Goal: Check status

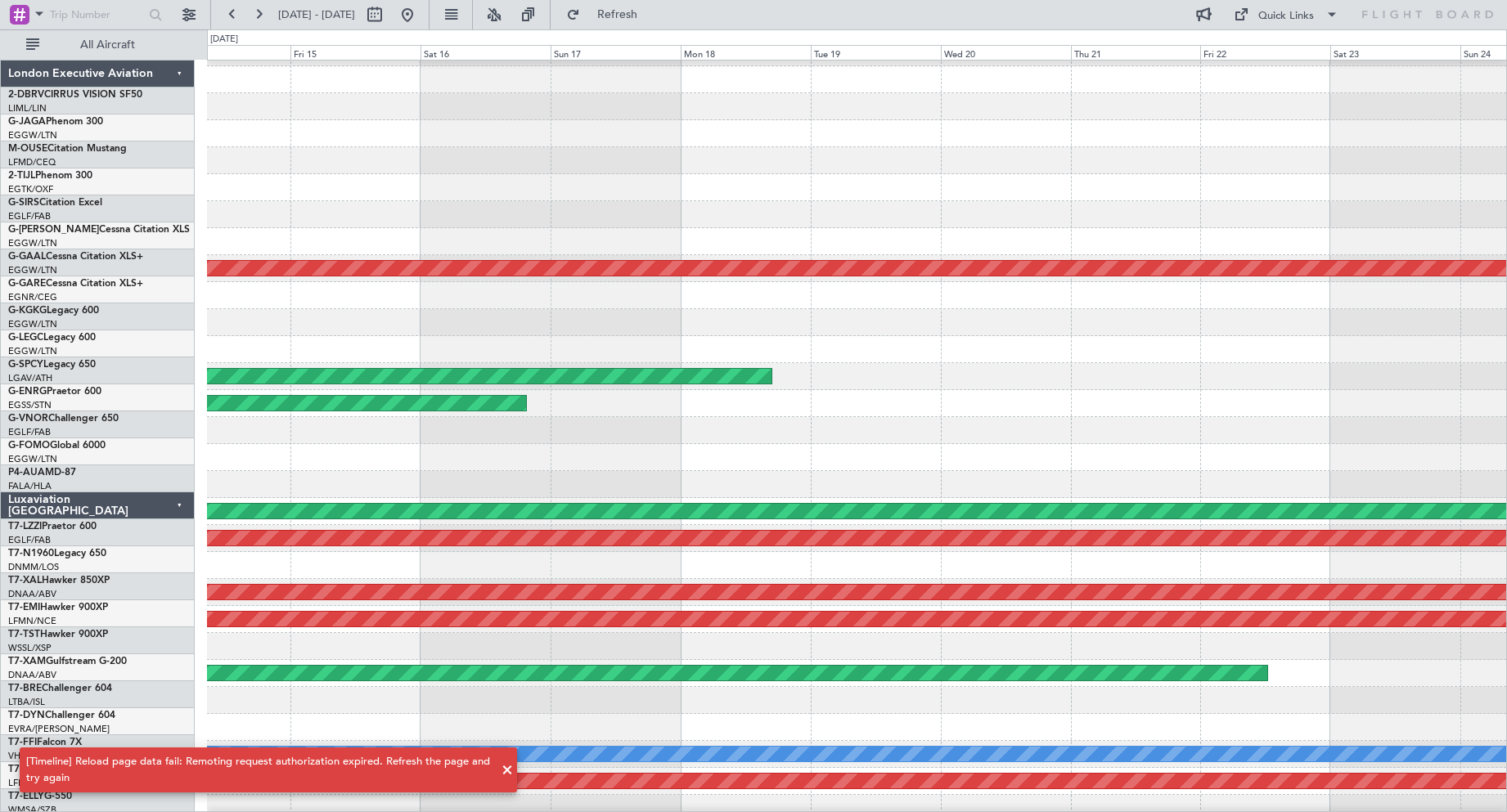
scroll to position [48, 0]
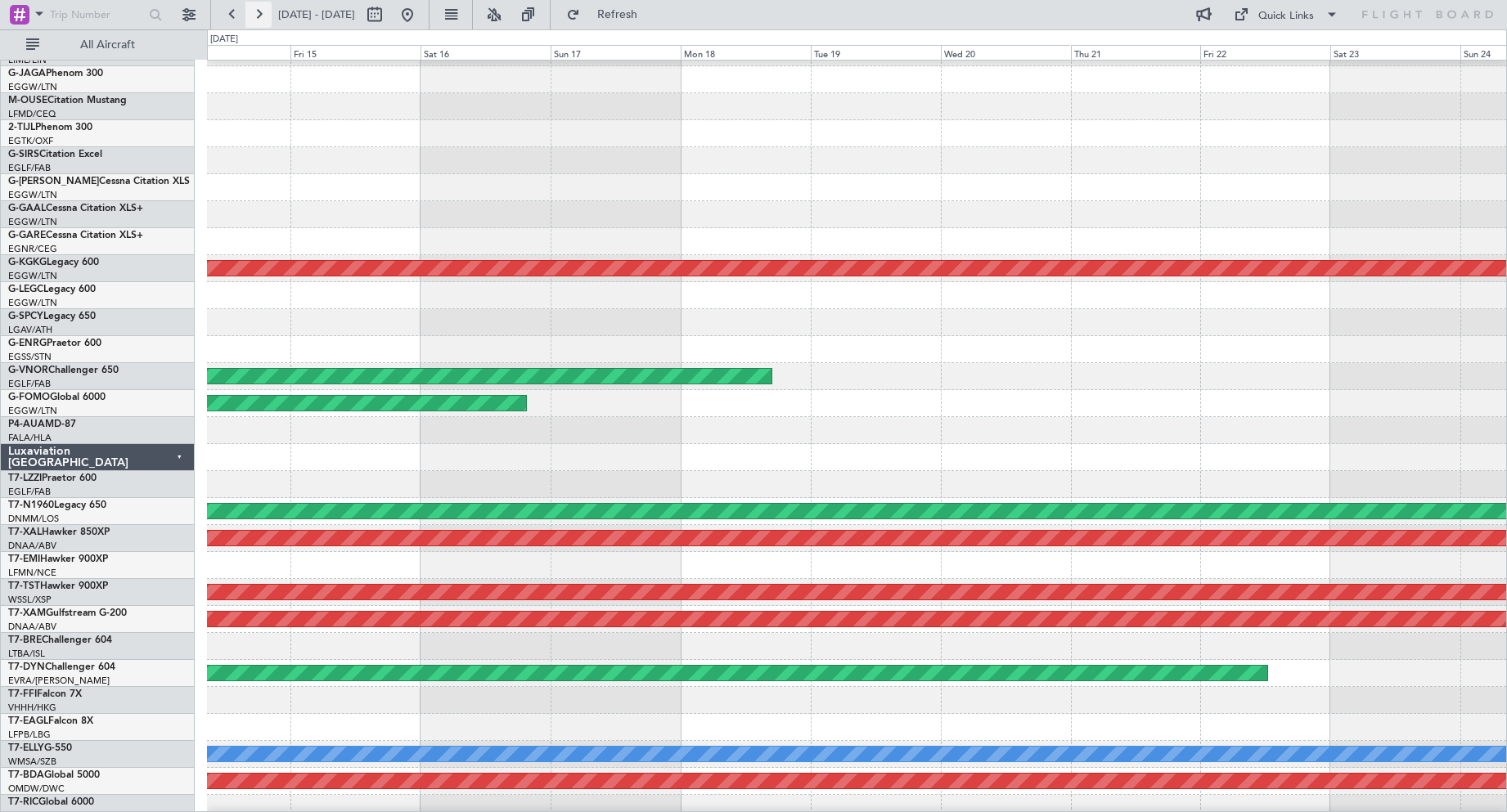
click at [256, 12] on button at bounding box center [259, 15] width 27 height 27
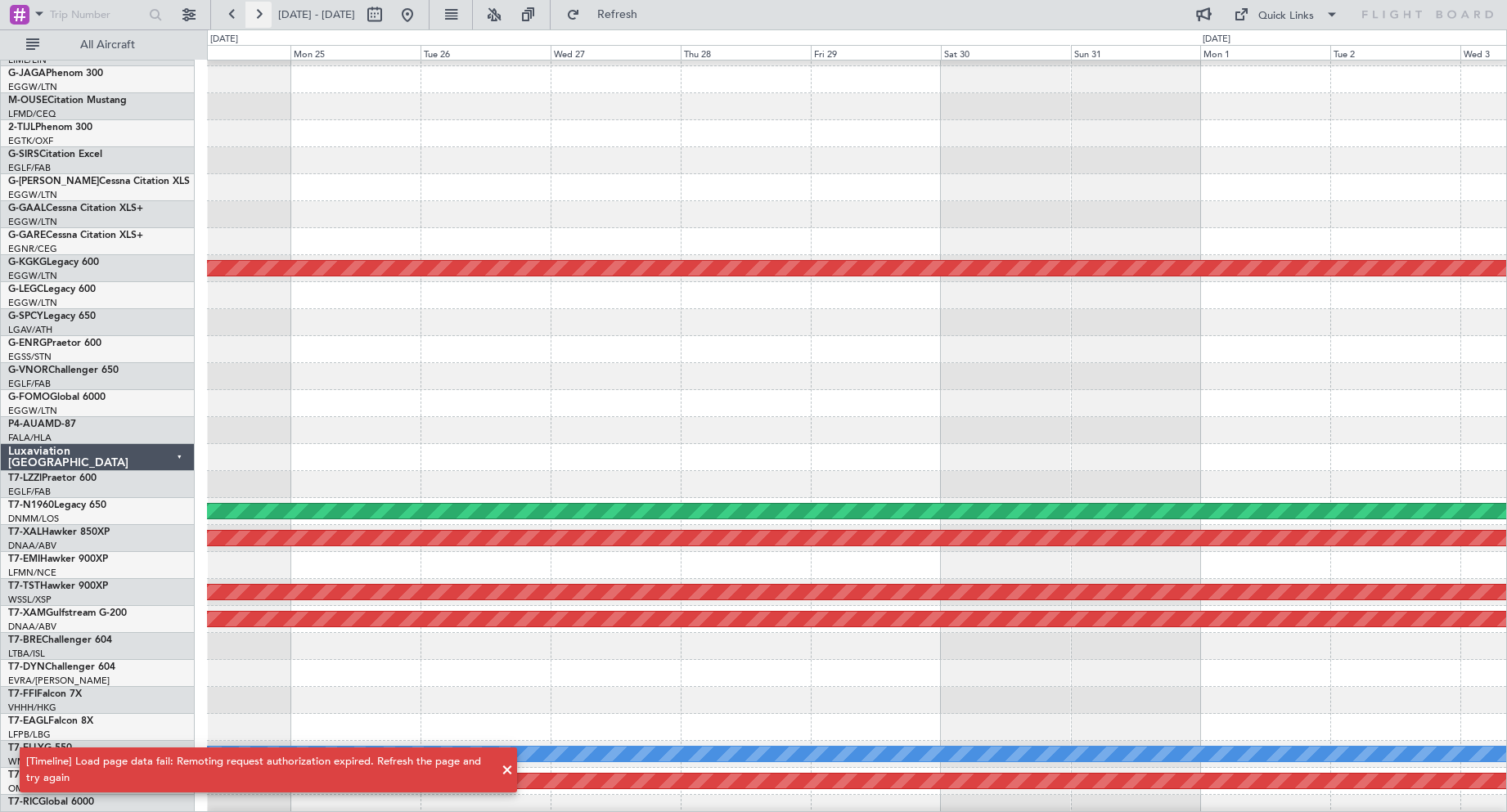
click at [256, 12] on button at bounding box center [259, 15] width 27 height 27
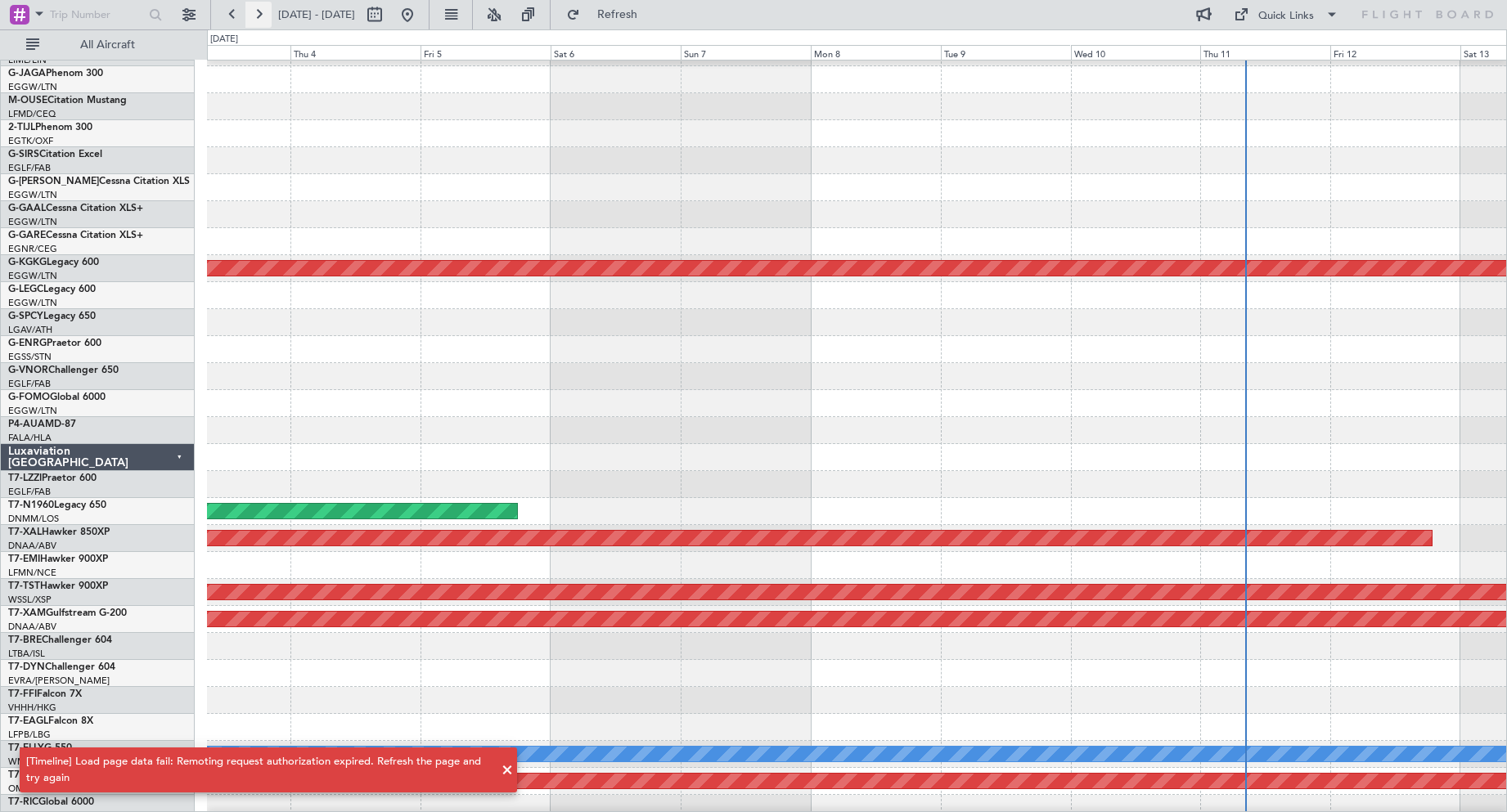
click at [256, 12] on button at bounding box center [259, 15] width 27 height 27
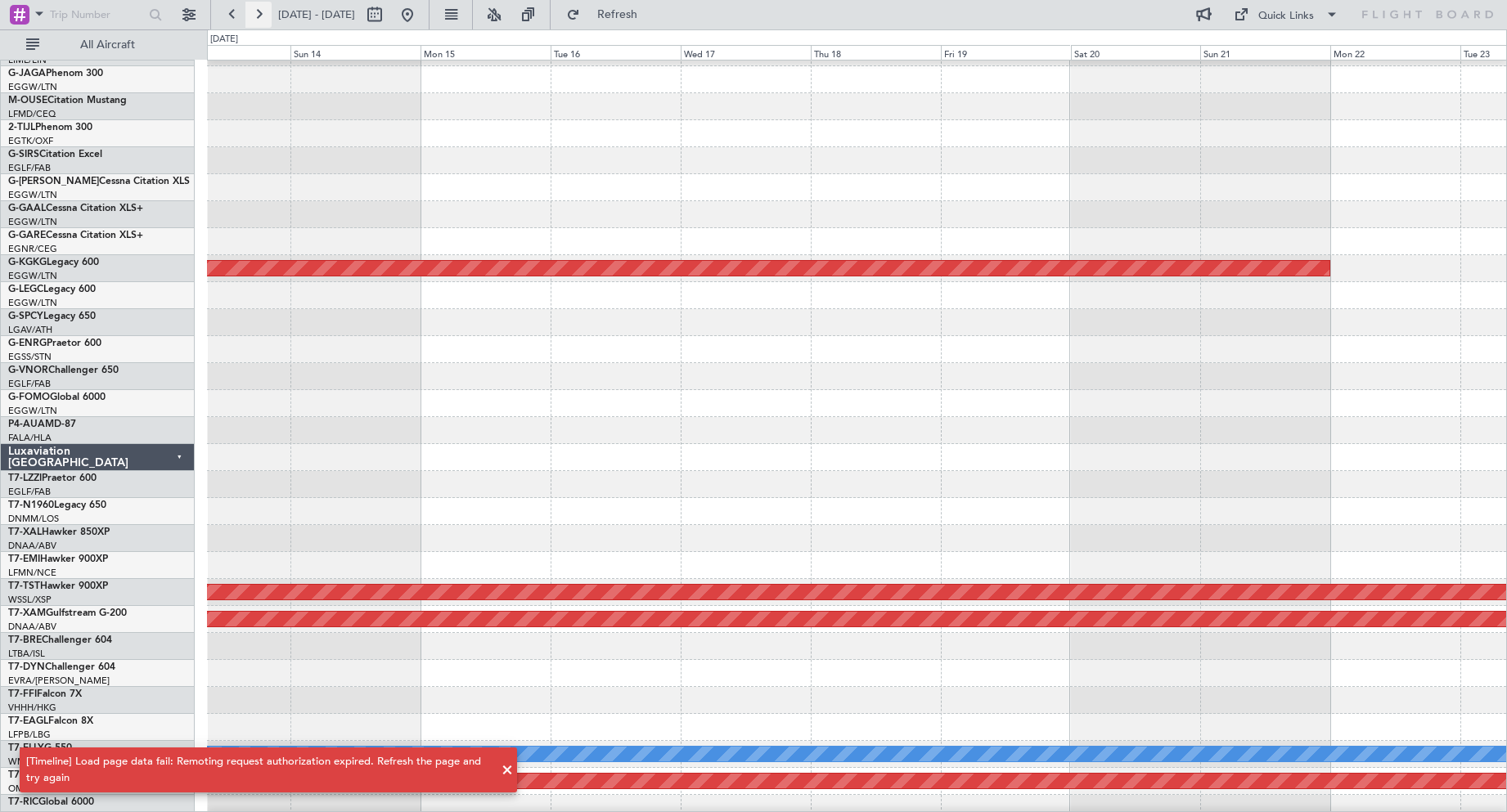
click at [263, 15] on button at bounding box center [259, 15] width 27 height 27
